Goal: Find specific page/section: Find specific page/section

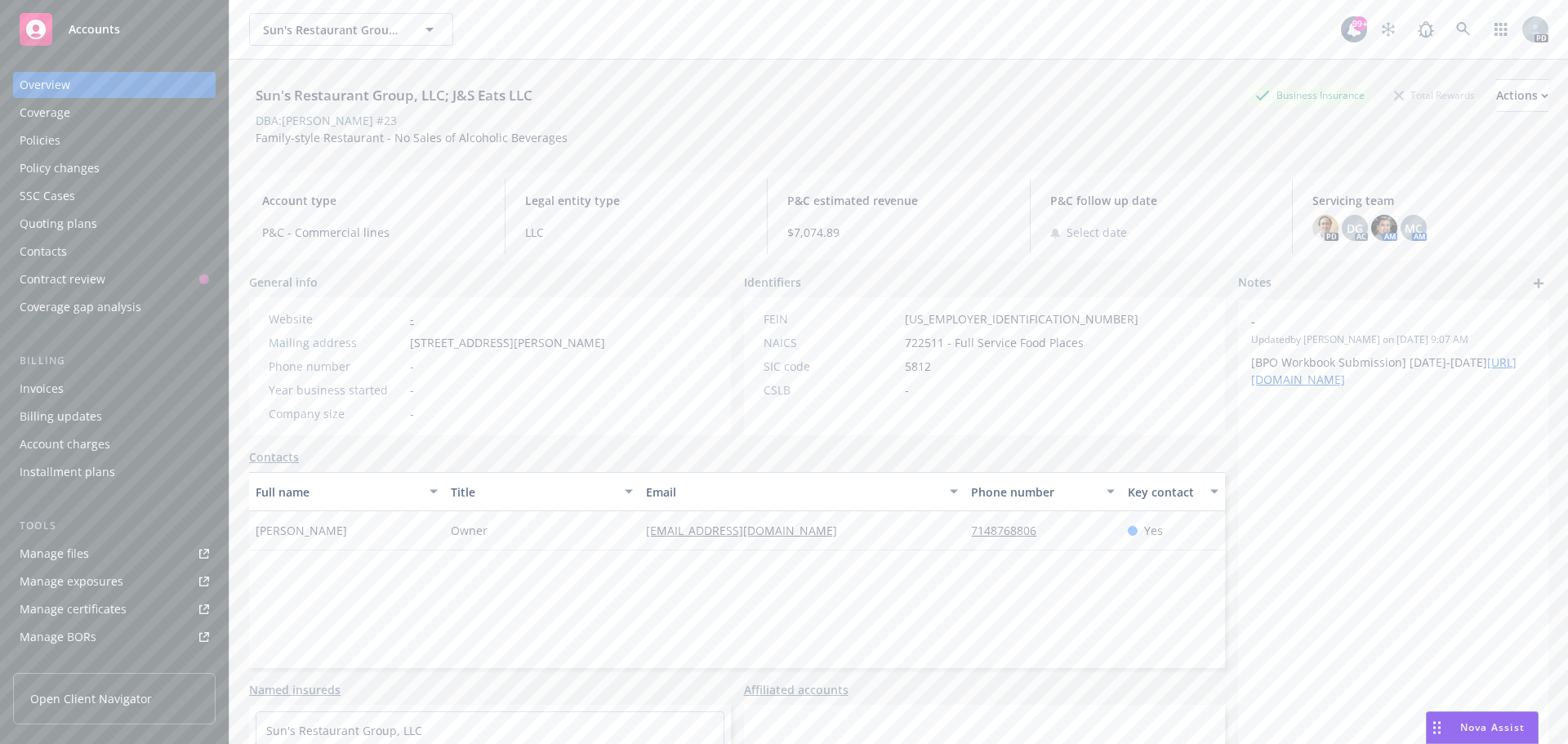
click at [109, 27] on span "Accounts" at bounding box center [94, 29] width 51 height 13
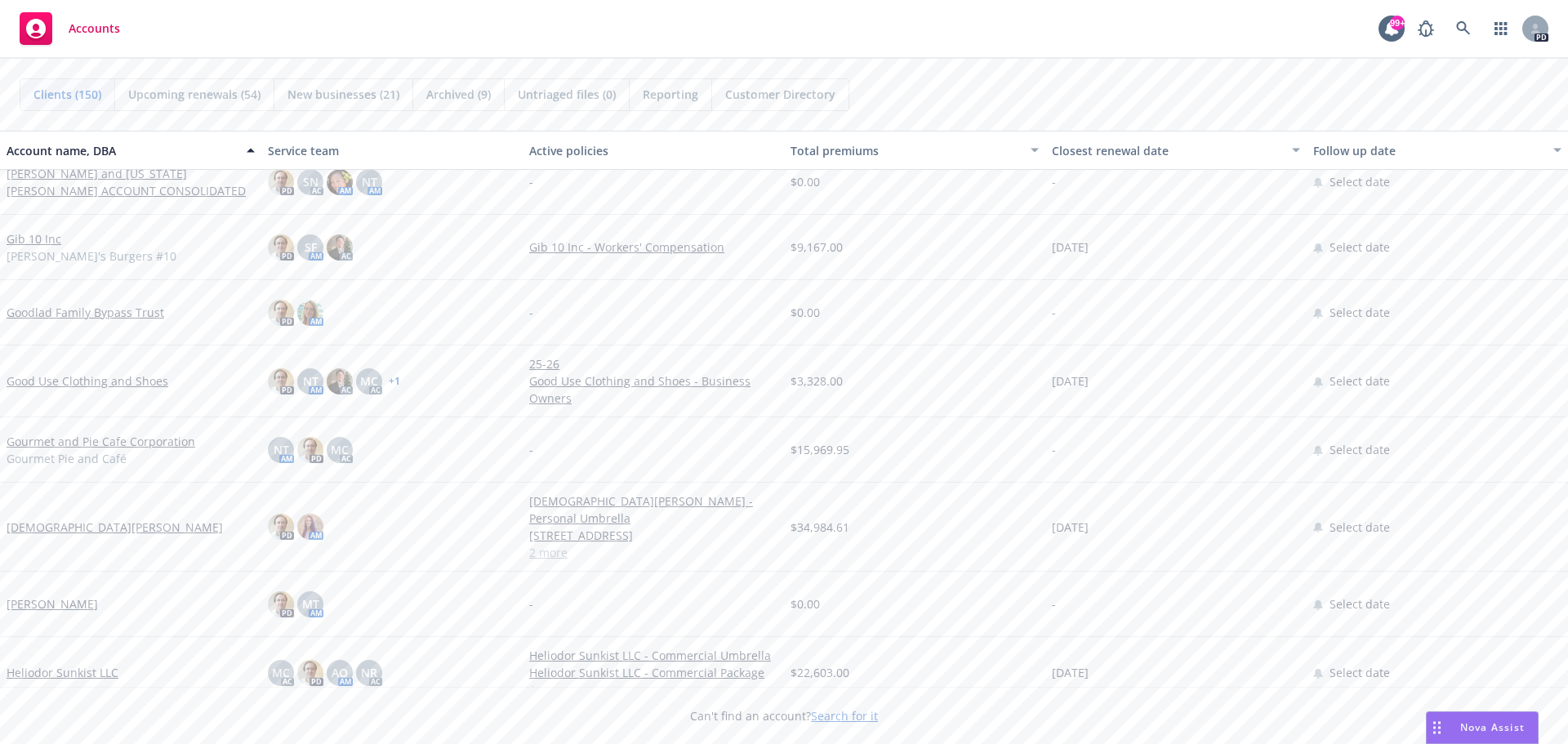
scroll to position [4327, 0]
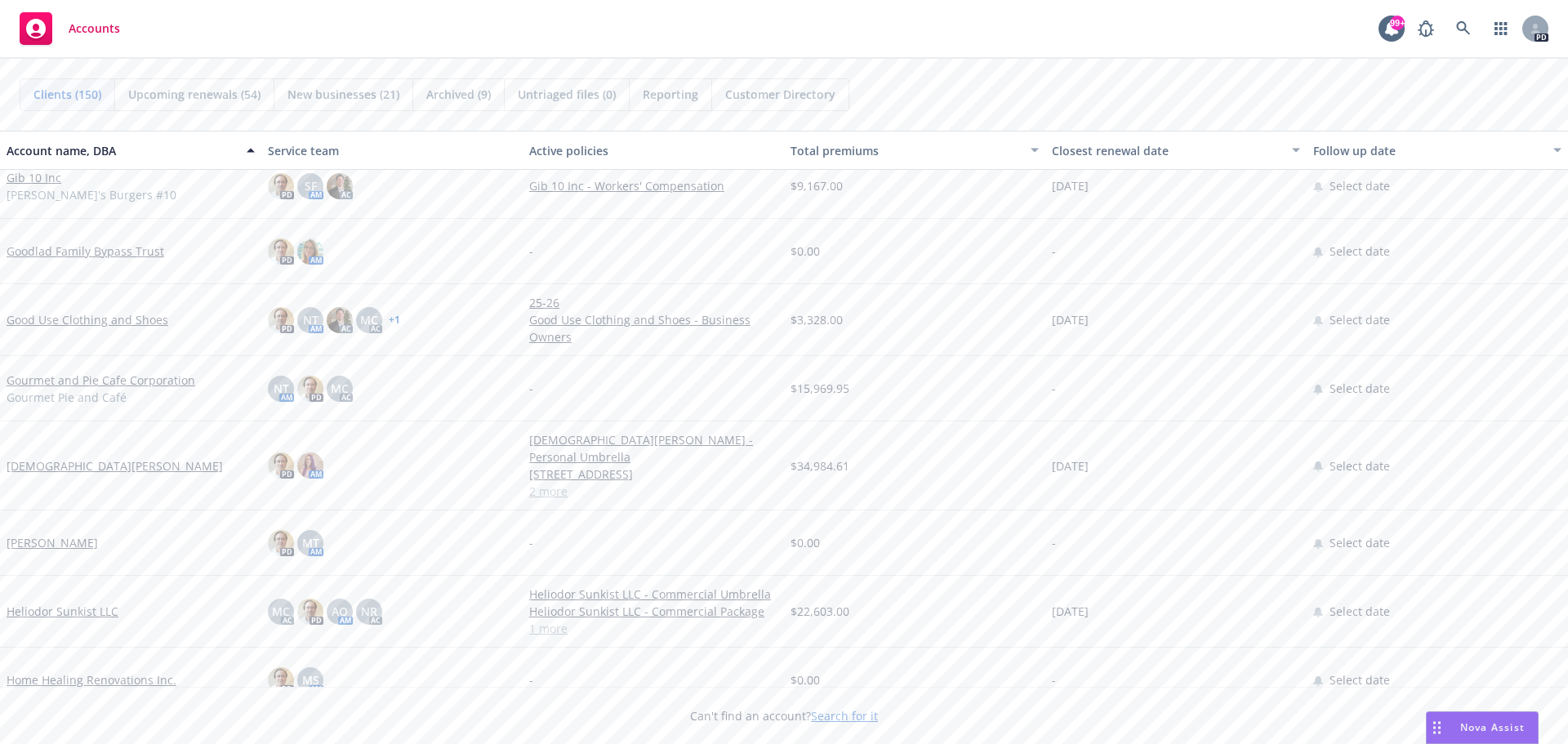
click at [111, 319] on link "Good Use Clothing and Shoes" at bounding box center [88, 319] width 162 height 17
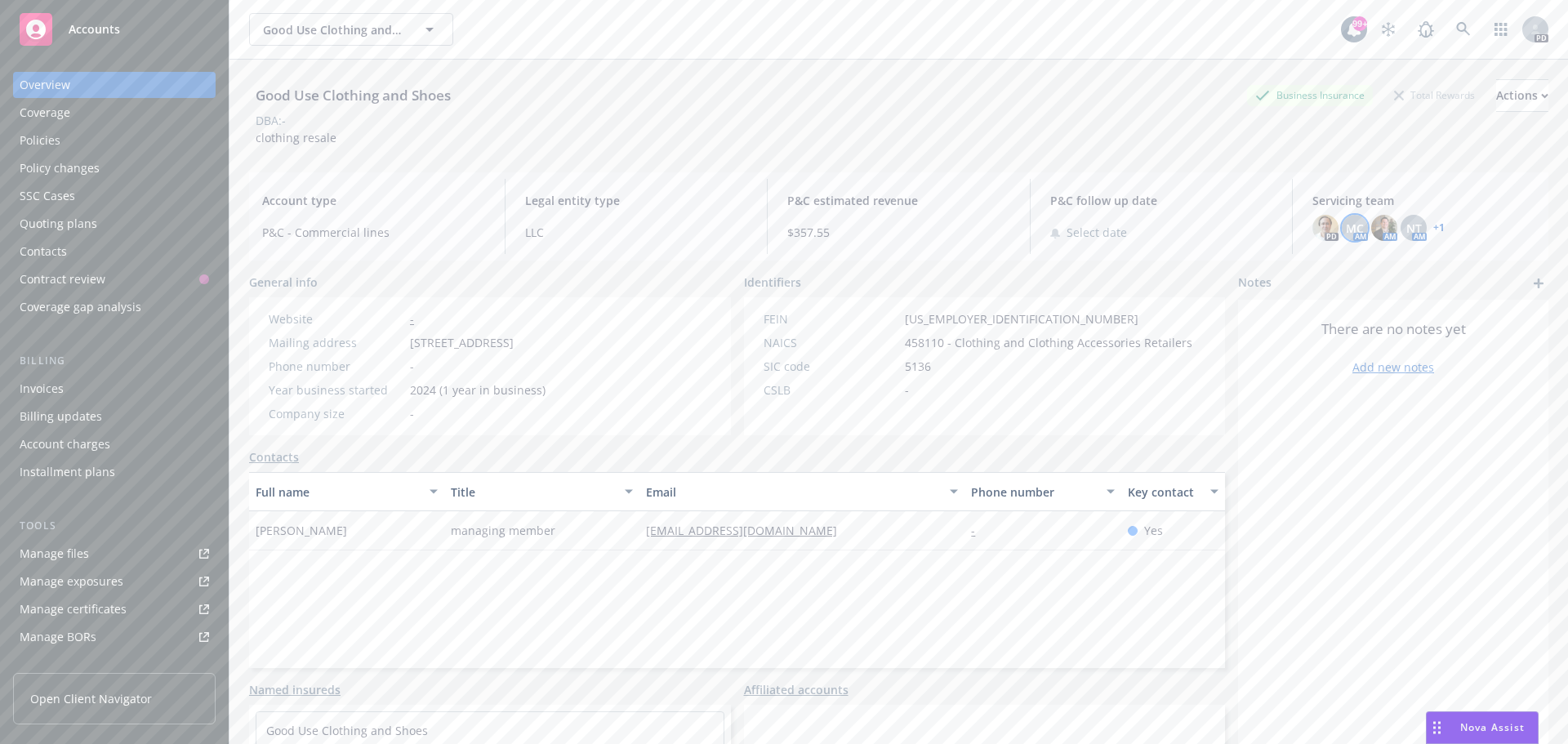
click at [1346, 224] on span "MC" at bounding box center [1355, 228] width 18 height 17
click at [1374, 221] on img at bounding box center [1385, 227] width 26 height 26
click at [1410, 217] on div "NT" at bounding box center [1414, 227] width 26 height 26
click at [1433, 226] on link "+ 1" at bounding box center [1439, 227] width 11 height 10
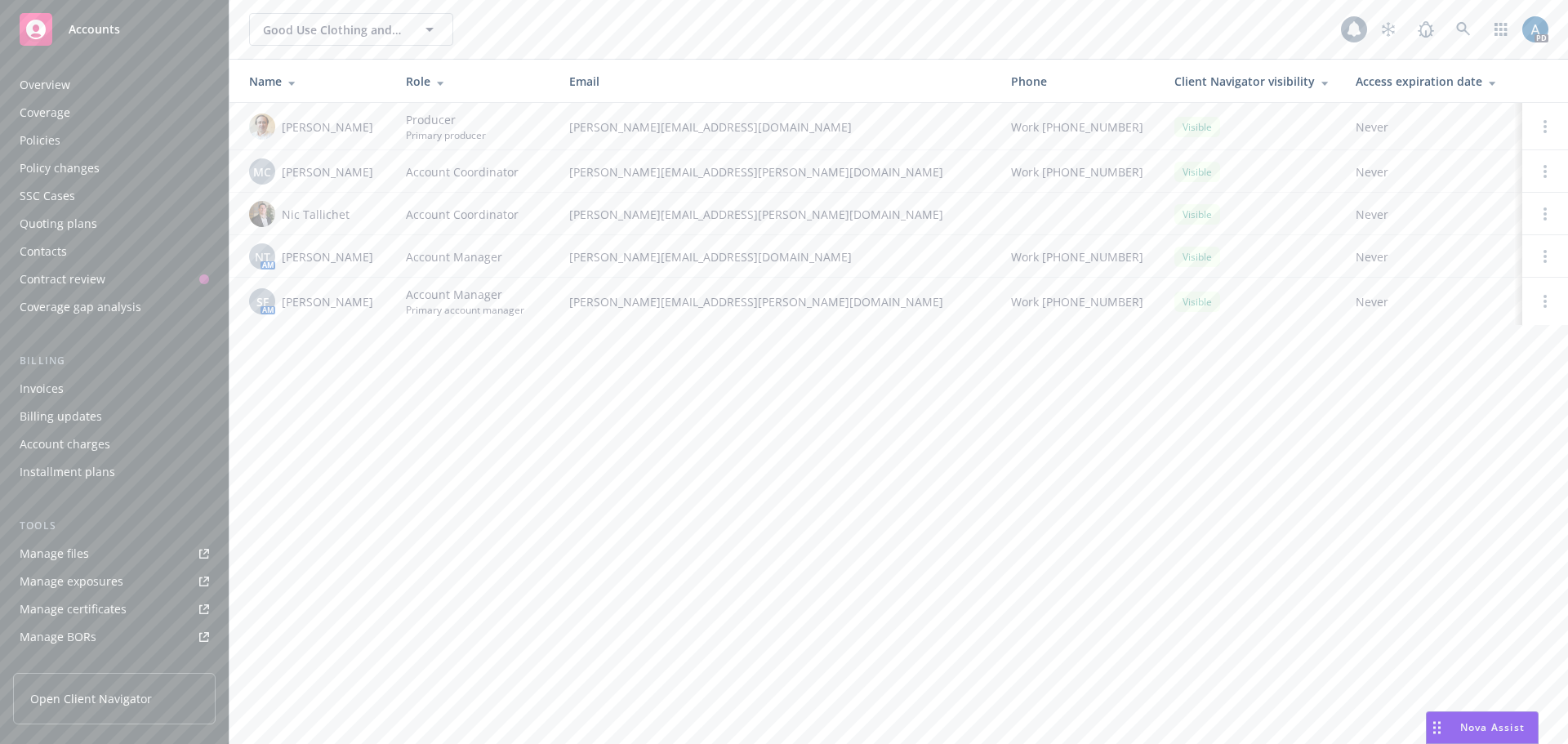
scroll to position [293, 0]
click at [123, 27] on div "Accounts" at bounding box center [115, 30] width 189 height 33
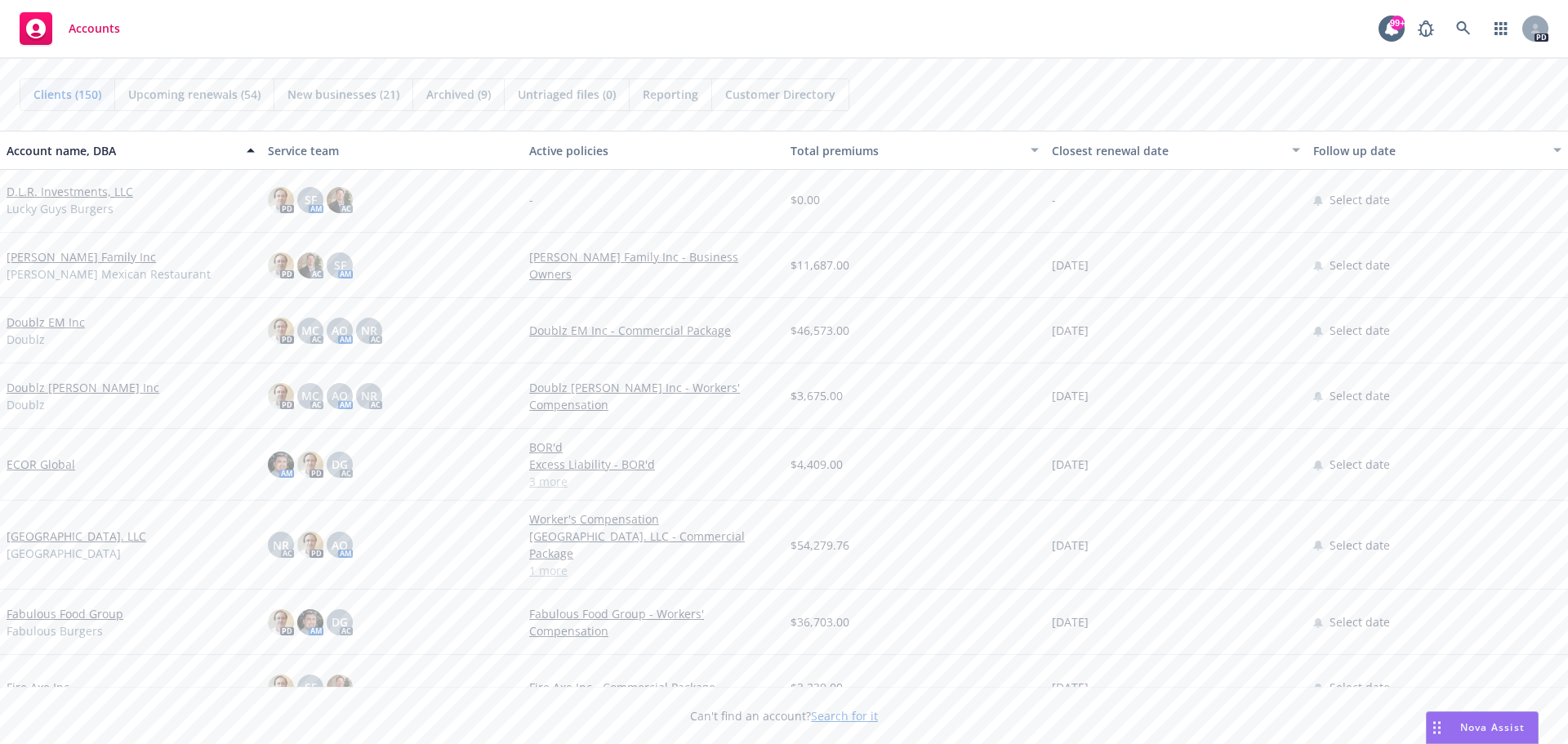
scroll to position [3511, 0]
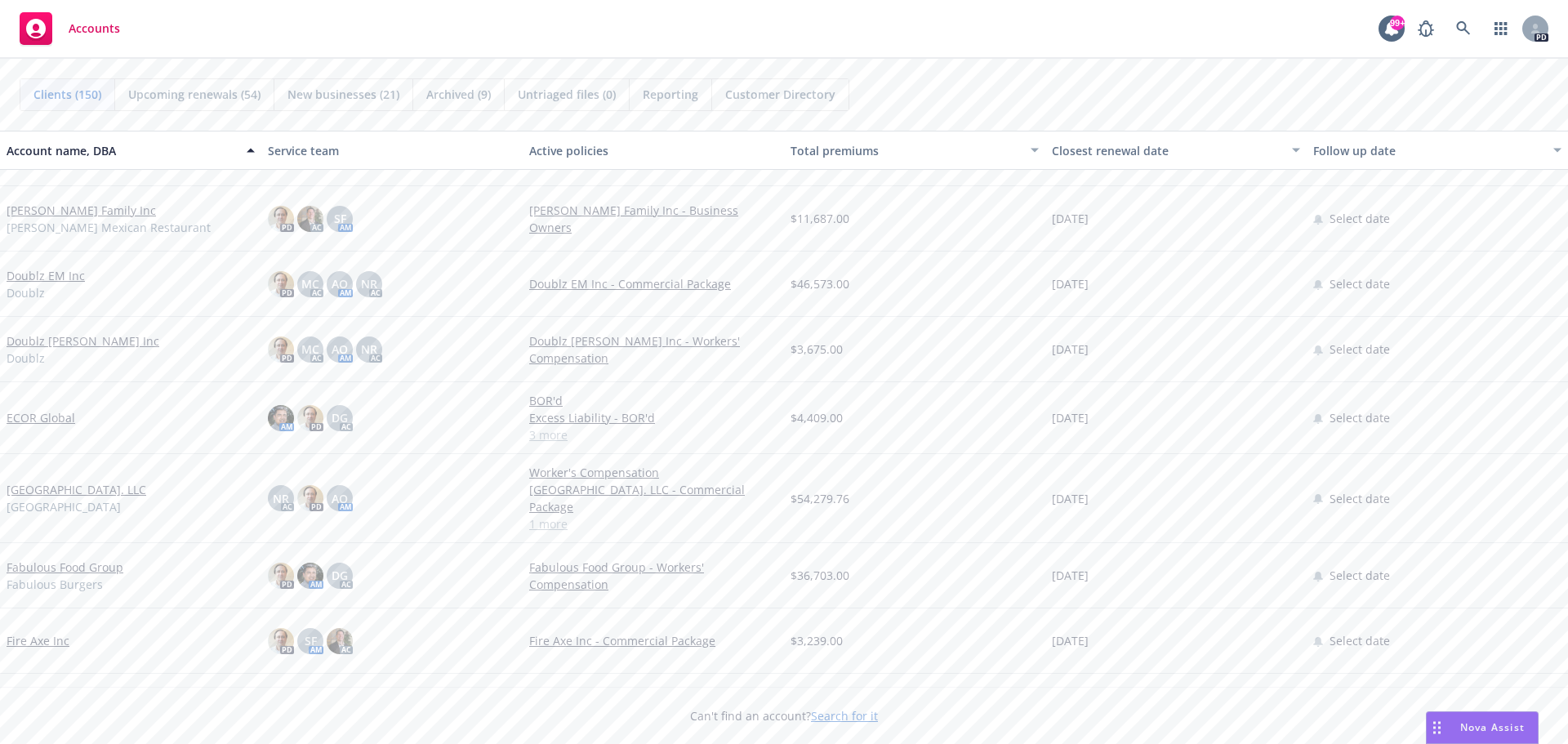
click at [34, 416] on link "ECOR Global" at bounding box center [41, 418] width 69 height 17
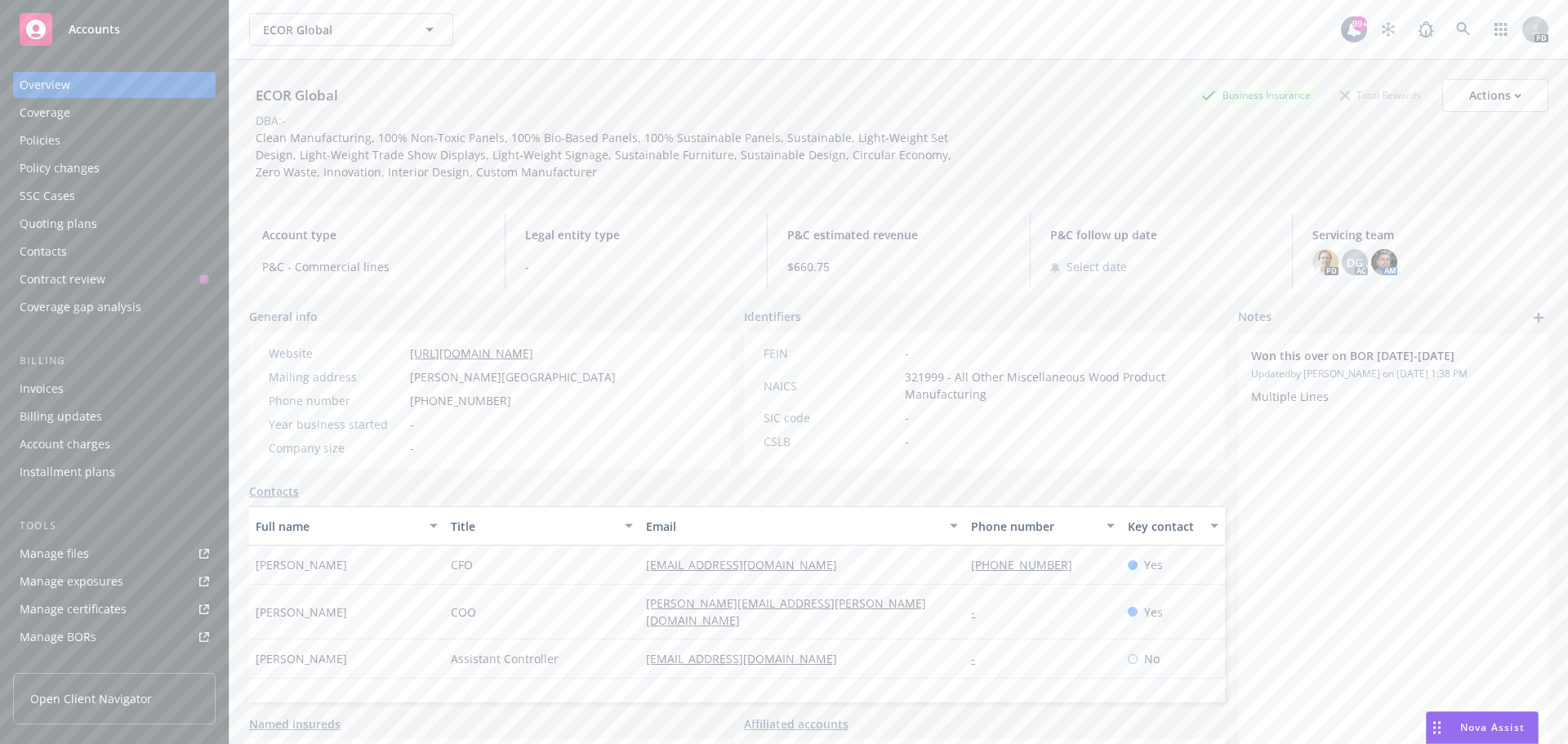
click at [48, 135] on div "Policies" at bounding box center [40, 141] width 41 height 26
